Goal: Task Accomplishment & Management: Manage account settings

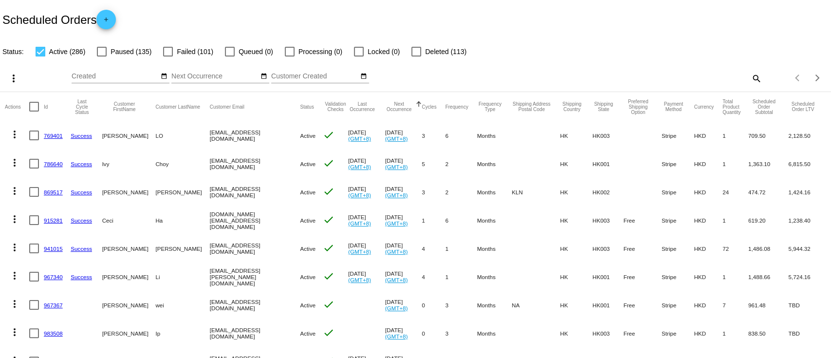
scroll to position [390, 0]
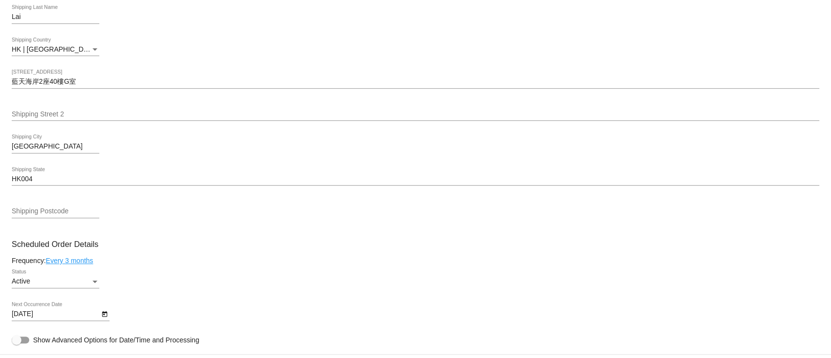
scroll to position [454, 0]
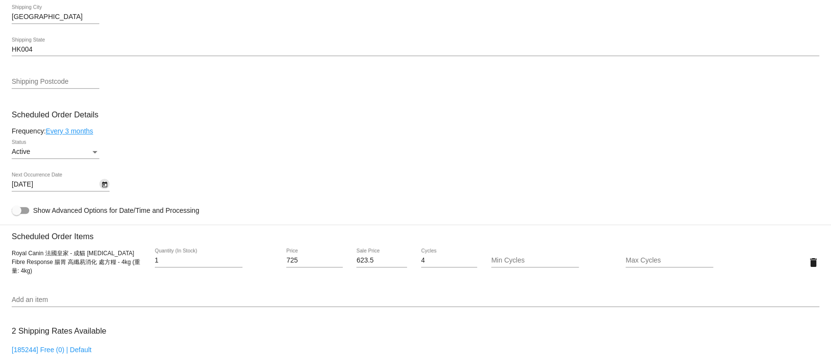
click at [100, 185] on button "Open calendar" at bounding box center [104, 184] width 10 height 10
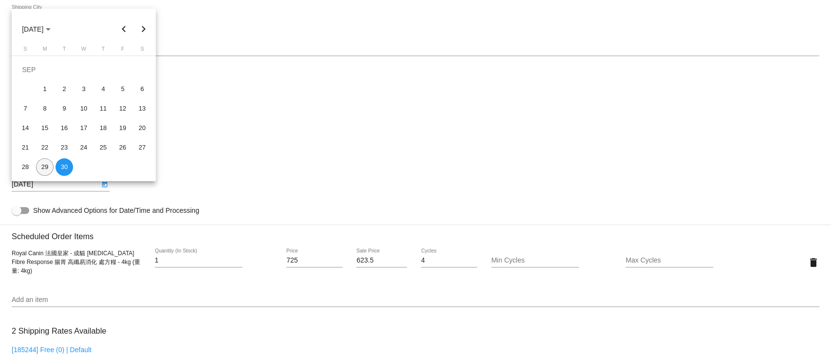
click at [42, 167] on div "29" at bounding box center [45, 167] width 18 height 18
type input "9/29/2025"
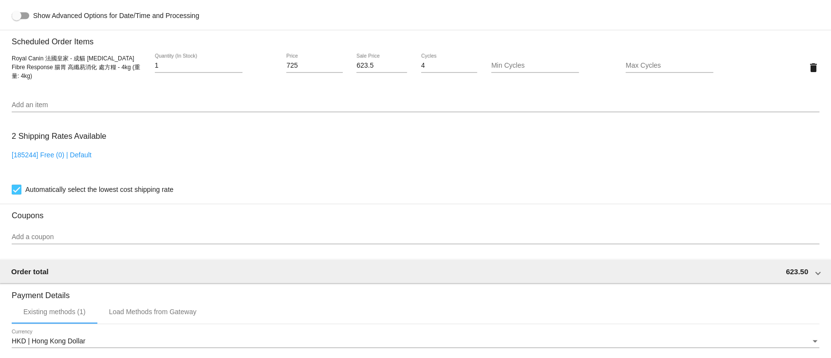
scroll to position [829, 0]
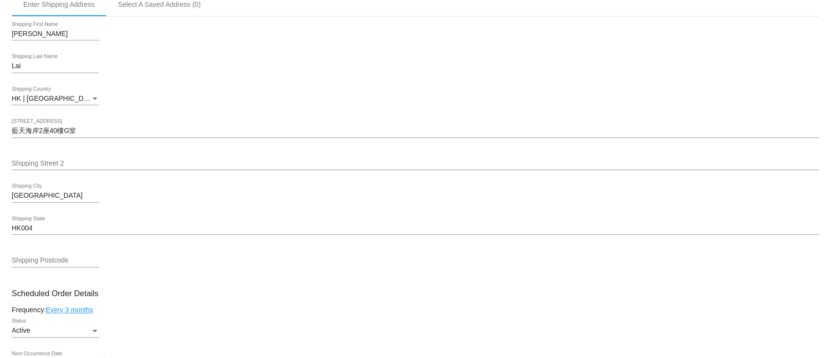
scroll to position [115, 0]
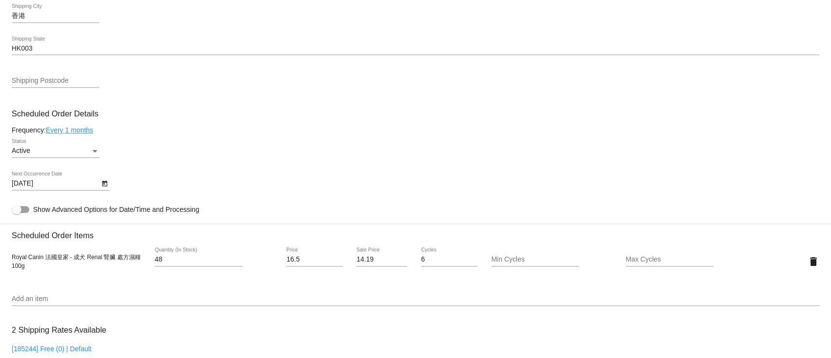
scroll to position [519, 0]
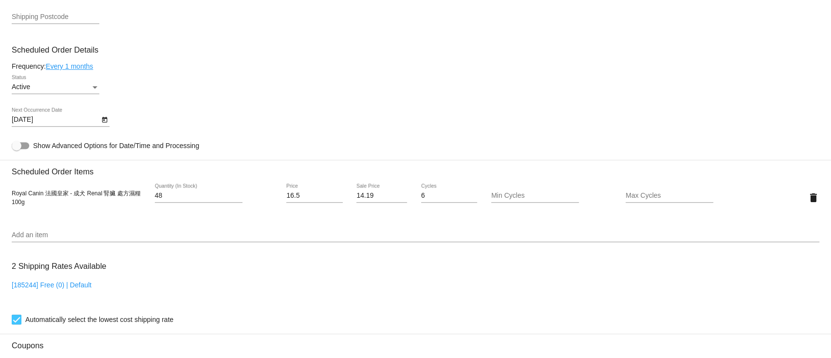
click at [107, 122] on icon "Open calendar" at bounding box center [104, 120] width 5 height 6
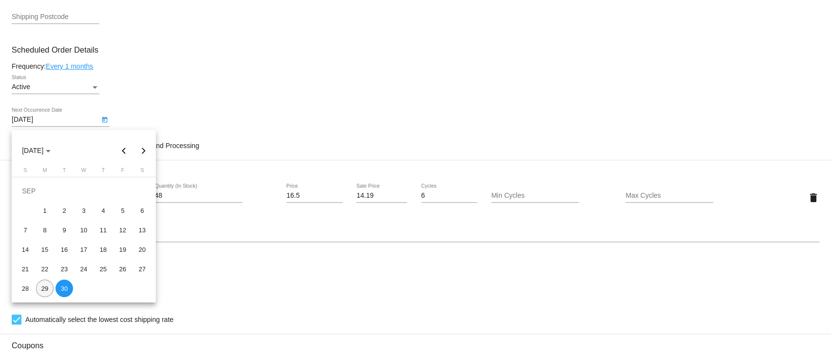
click at [47, 294] on div "29" at bounding box center [45, 288] width 18 height 18
type input "9/29/2025"
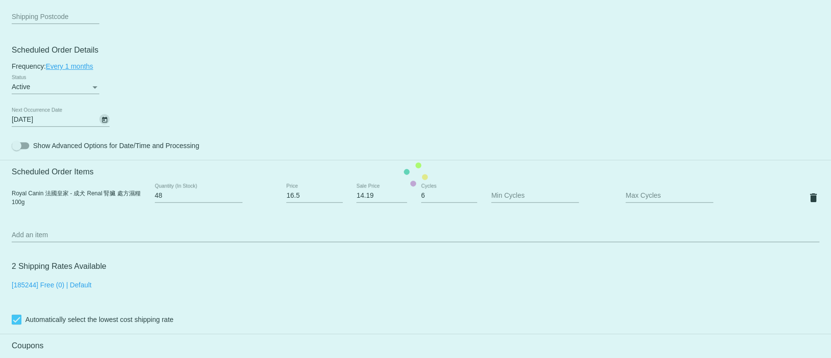
scroll to position [829, 0]
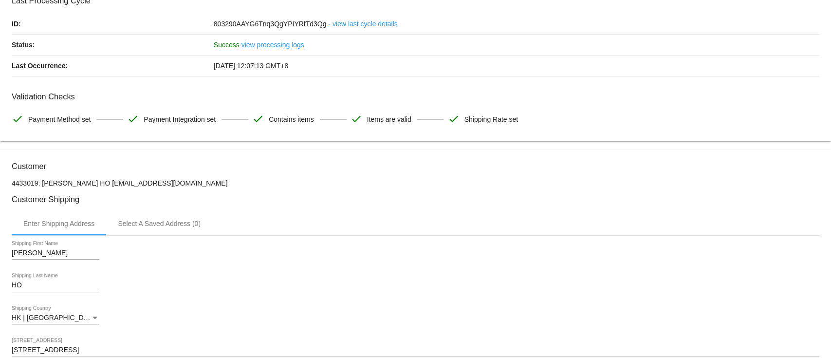
scroll to position [0, 0]
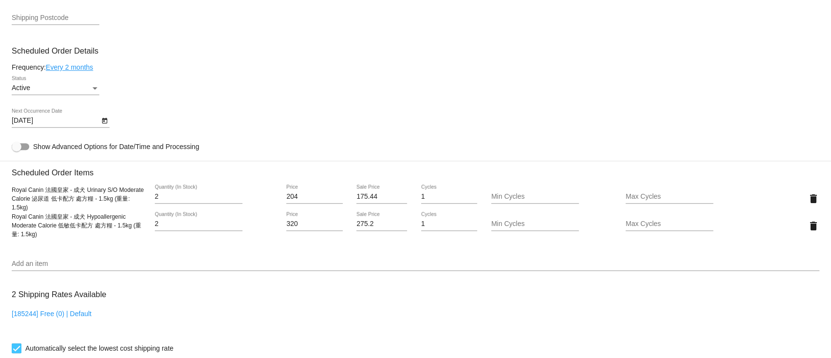
scroll to position [519, 0]
click at [109, 121] on div at bounding box center [104, 119] width 10 height 10
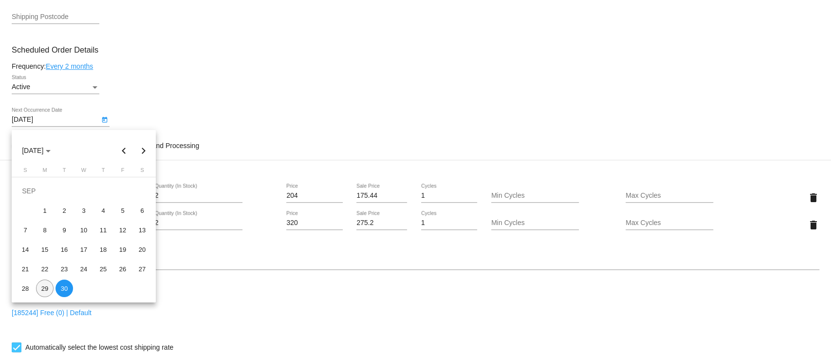
click at [48, 286] on div "29" at bounding box center [45, 288] width 18 height 18
type input "9/29/2025"
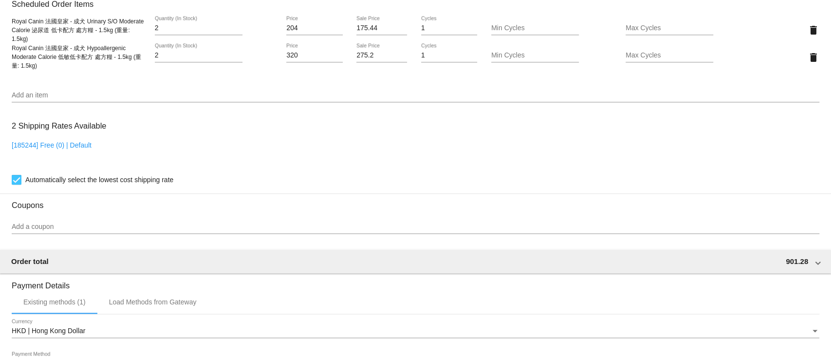
scroll to position [857, 0]
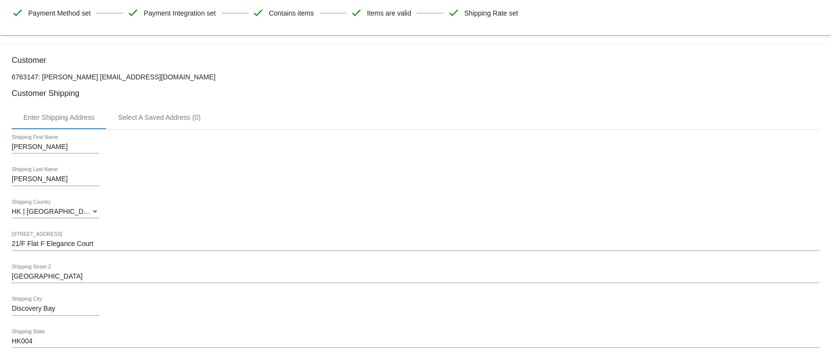
scroll to position [454, 0]
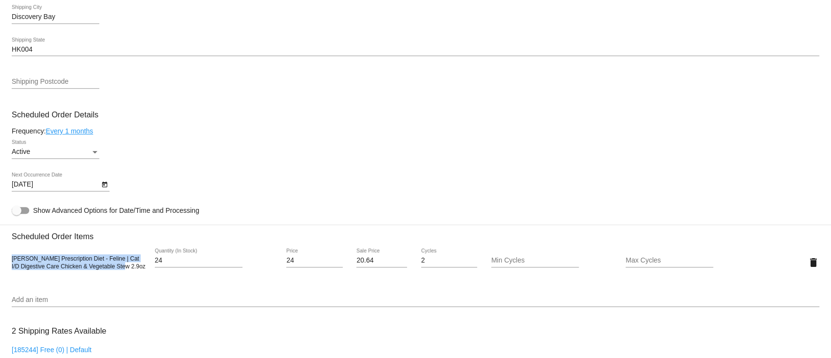
drag, startPoint x: 12, startPoint y: 261, endPoint x: 132, endPoint y: 279, distance: 121.9
click at [132, 276] on div "[PERSON_NAME] Prescription Diet - Feline | Cat I/D Digestive Care Chicken & Veg…" at bounding box center [416, 262] width 808 height 28
copy span "[PERSON_NAME] Prescription Diet - Feline | Cat I/D Digestive Care Chicken & Veg…"
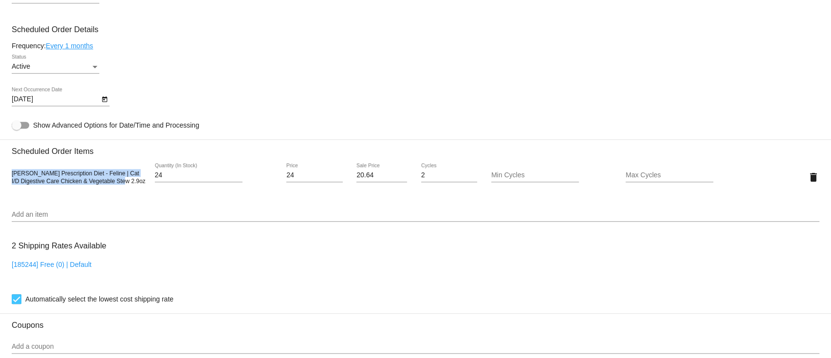
scroll to position [519, 0]
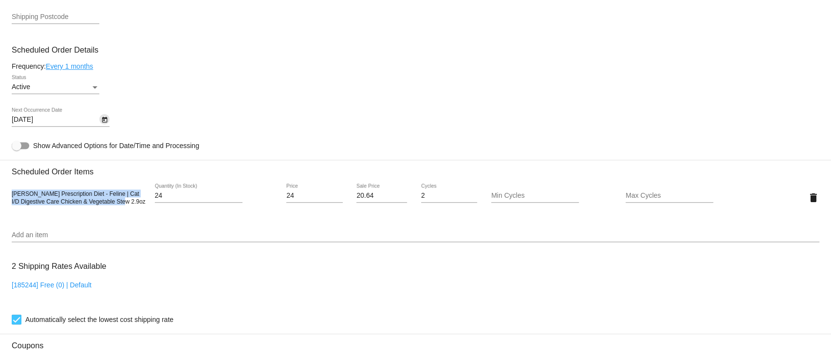
click at [105, 119] on icon "Open calendar" at bounding box center [104, 120] width 7 height 12
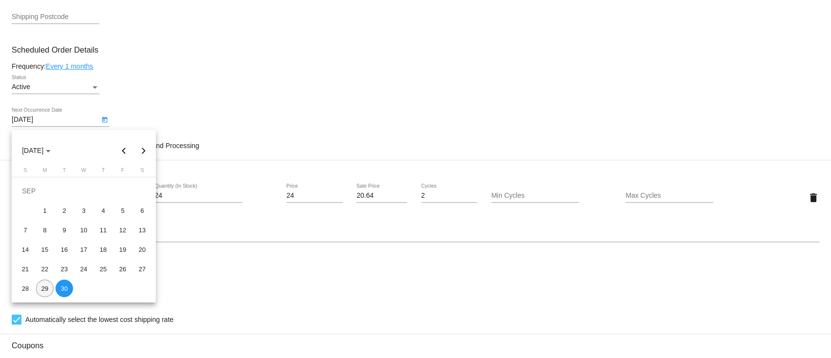
click at [47, 283] on div "29" at bounding box center [45, 288] width 18 height 18
type input "[DATE]"
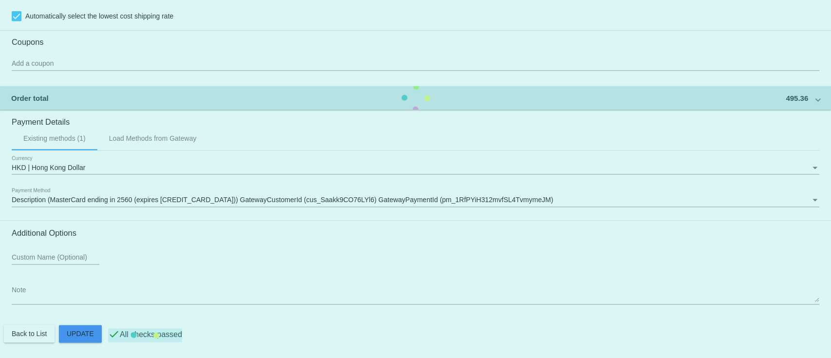
scroll to position [829, 0]
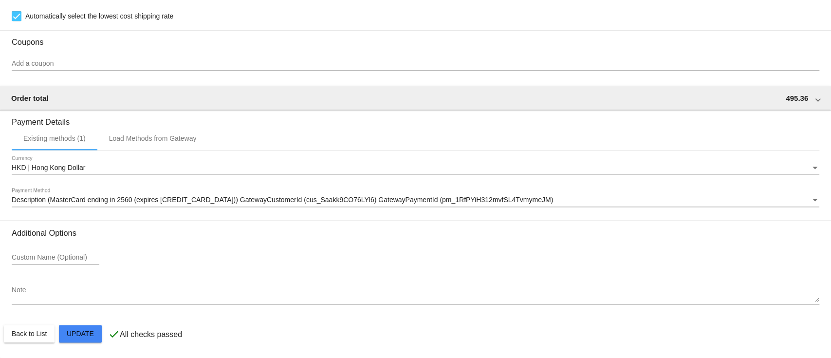
click at [413, 52] on div "Add a coupon" at bounding box center [416, 61] width 808 height 19
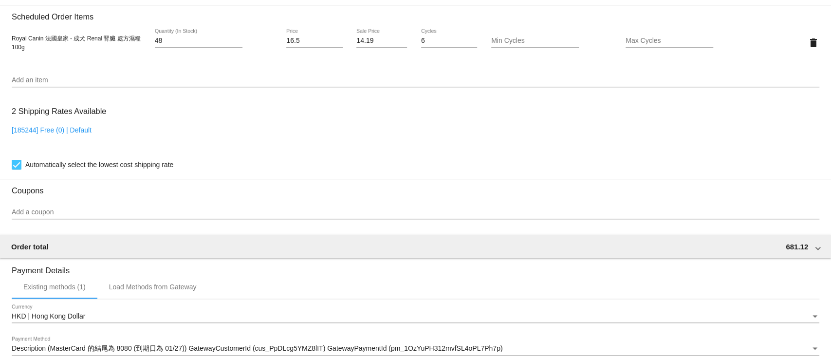
scroll to position [829, 0]
